Goal: Find specific page/section: Find specific page/section

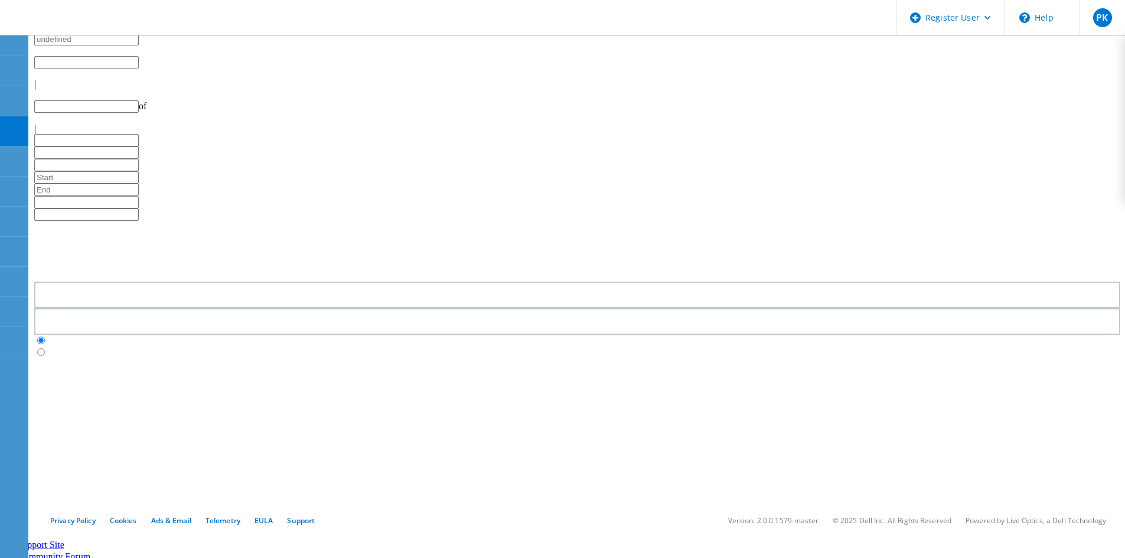
type input "1"
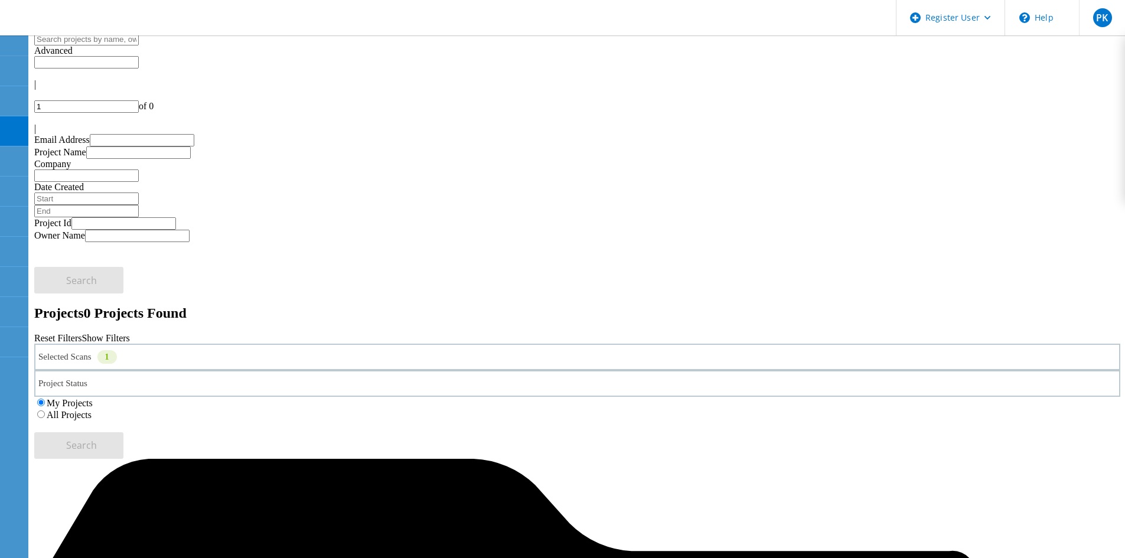
click at [92, 410] on label "All Projects" at bounding box center [69, 415] width 45 height 10
click at [45, 411] on input "All Projects" at bounding box center [41, 415] width 8 height 8
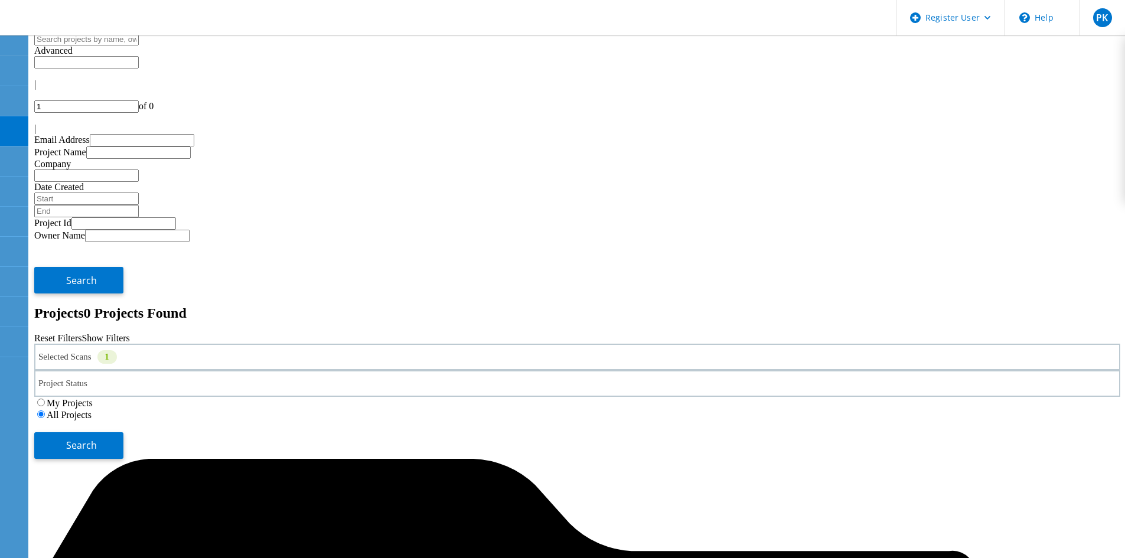
click at [236, 344] on div "Selected Scans 1" at bounding box center [577, 357] width 1086 height 27
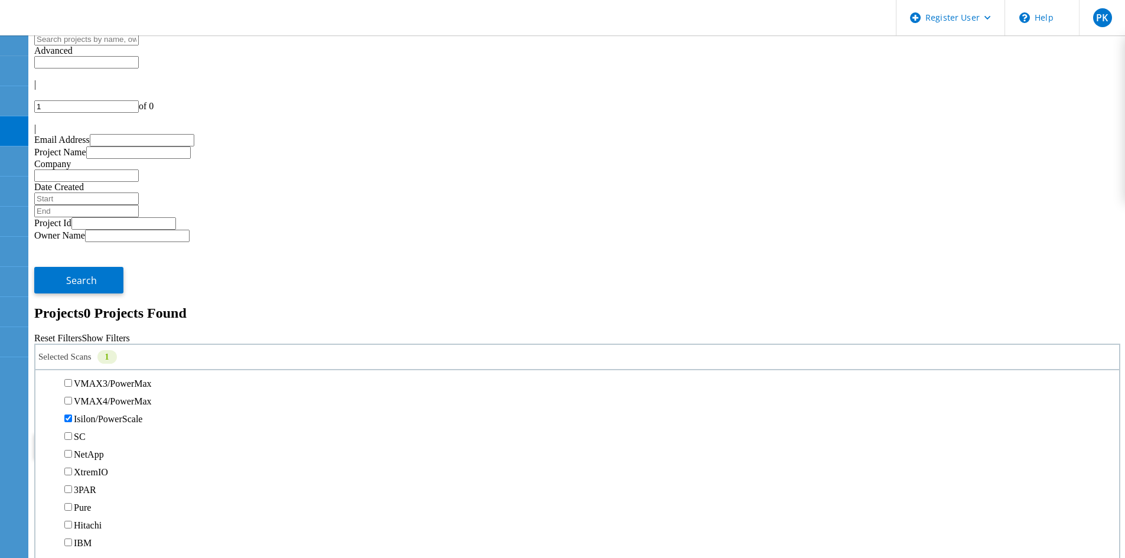
scroll to position [354, 0]
click at [92, 349] on label "Isilon/PowerScale" at bounding box center [108, 354] width 69 height 10
click at [72, 349] on input "Isilon/PowerScale" at bounding box center [68, 353] width 8 height 8
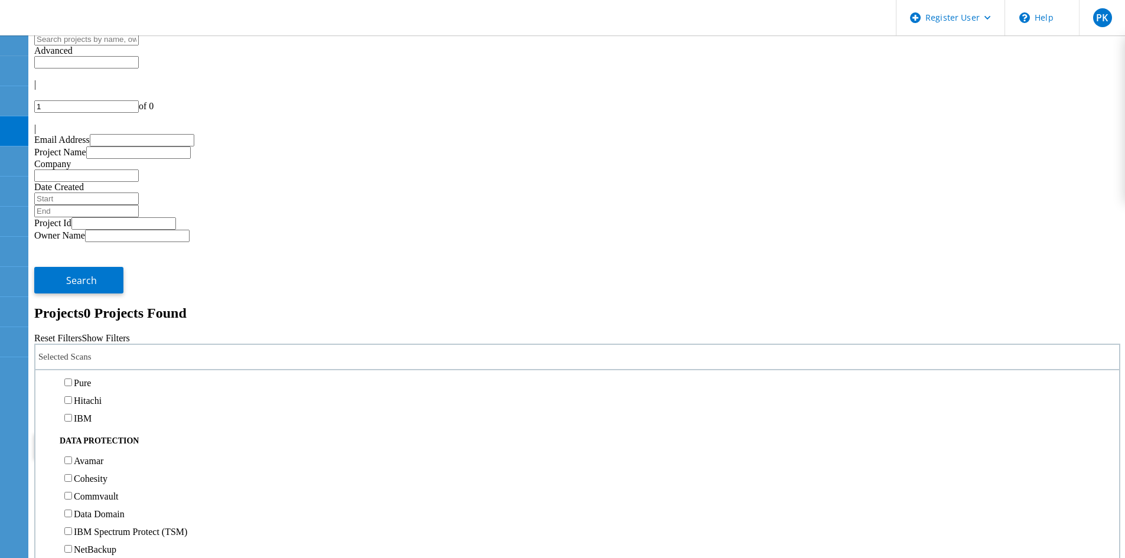
scroll to position [473, 0]
click at [104, 266] on label "NetApp" at bounding box center [89, 271] width 30 height 10
click at [72, 266] on input "NetApp" at bounding box center [68, 270] width 8 height 8
click at [97, 439] on span "Search" at bounding box center [81, 445] width 31 height 13
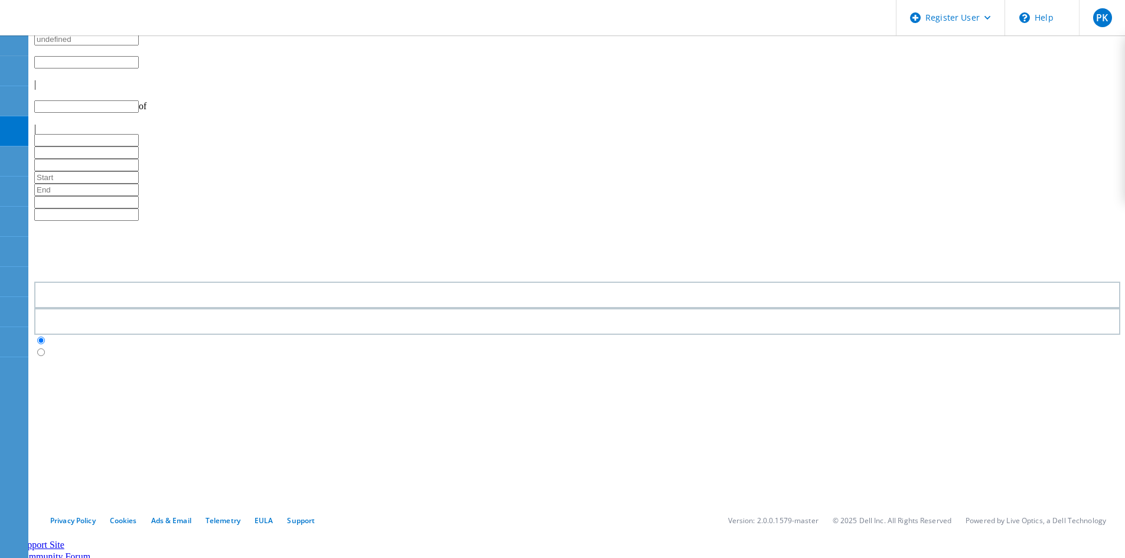
type input "1"
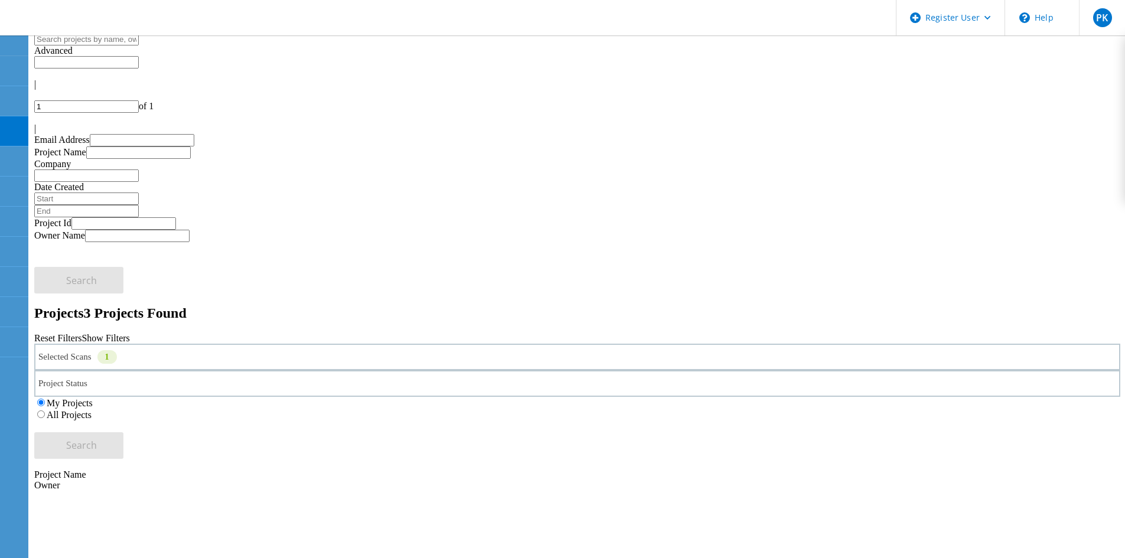
click at [160, 278] on div "Selected Scans 1" at bounding box center [577, 357] width 1086 height 27
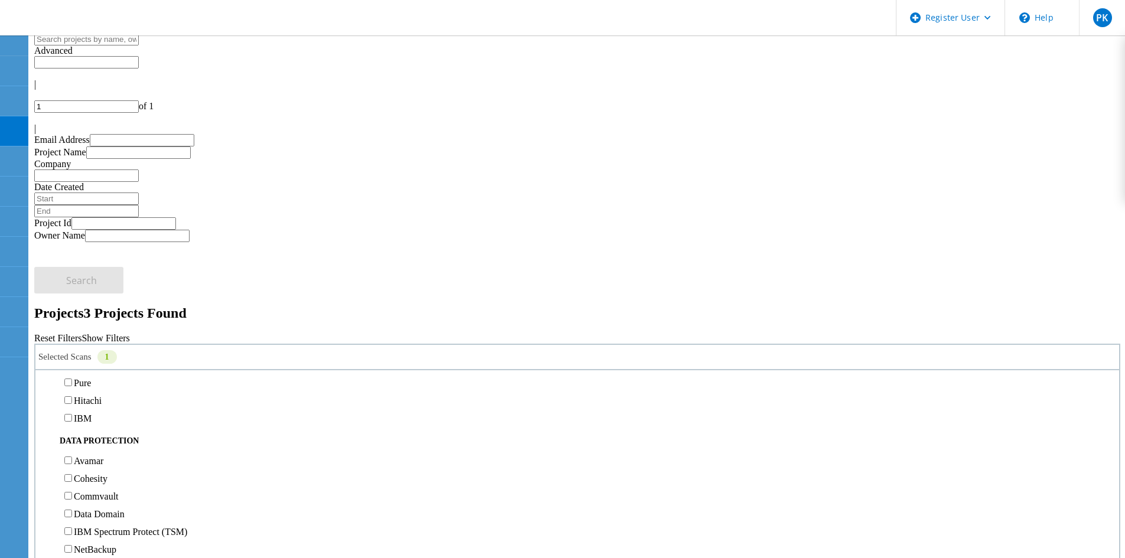
click at [93, 278] on label "NetApp" at bounding box center [89, 330] width 30 height 10
click at [72, 278] on input "NetApp" at bounding box center [68, 329] width 8 height 8
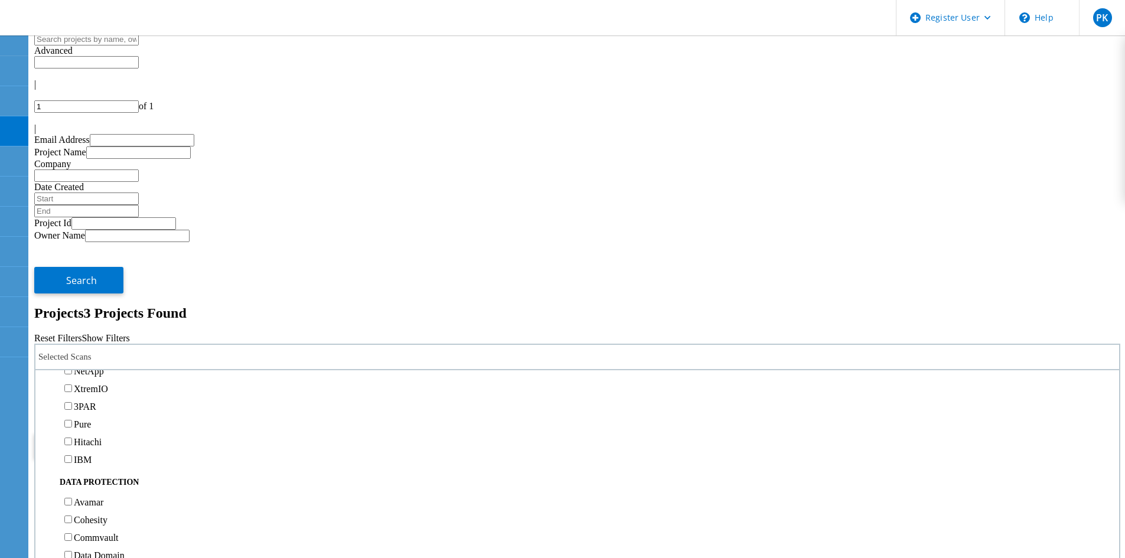
scroll to position [354, 0]
click at [92, 278] on label "Isilon/PowerScale" at bounding box center [108, 354] width 69 height 10
click at [72, 278] on input "Isilon/PowerScale" at bounding box center [68, 353] width 8 height 8
drag, startPoint x: 731, startPoint y: 168, endPoint x: 748, endPoint y: 168, distance: 17.1
click at [92, 278] on label "All Projects" at bounding box center [69, 415] width 45 height 10
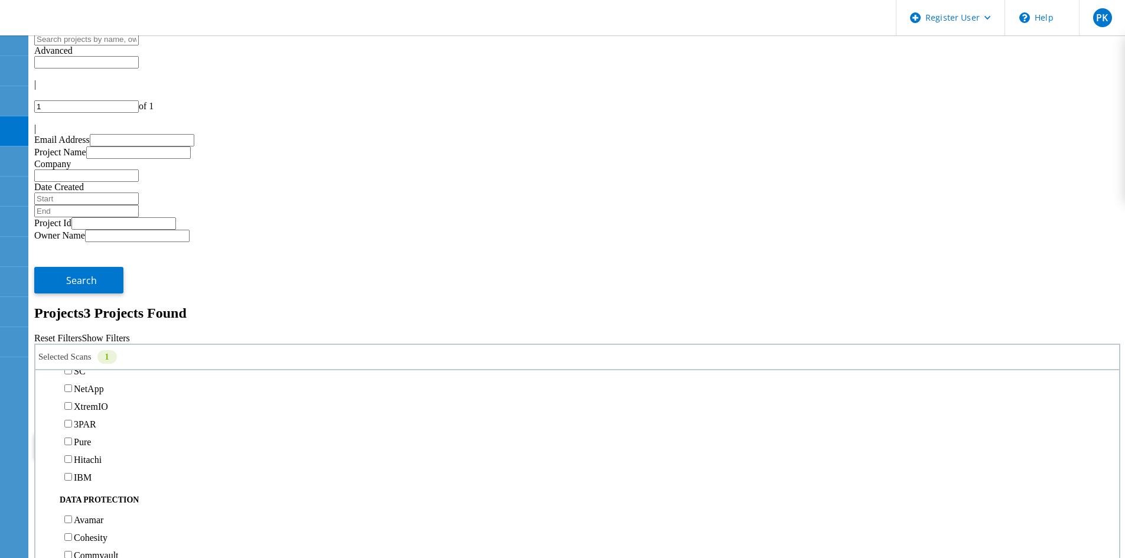
click at [45, 278] on input "All Projects" at bounding box center [41, 415] width 8 height 8
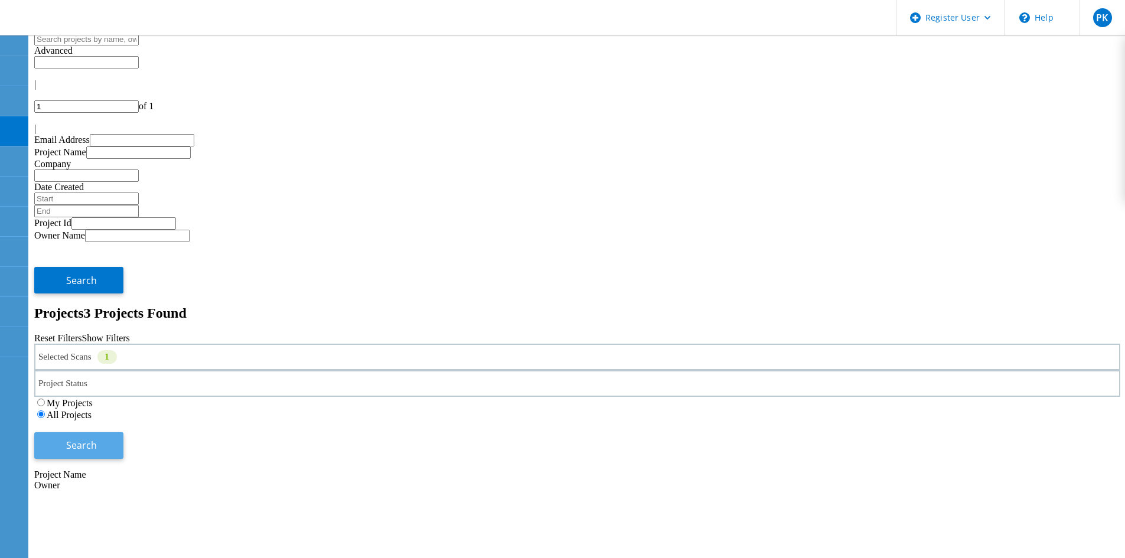
click at [123, 278] on button "Search" at bounding box center [78, 445] width 89 height 27
